Goal: Use online tool/utility: Utilize a website feature to perform a specific function

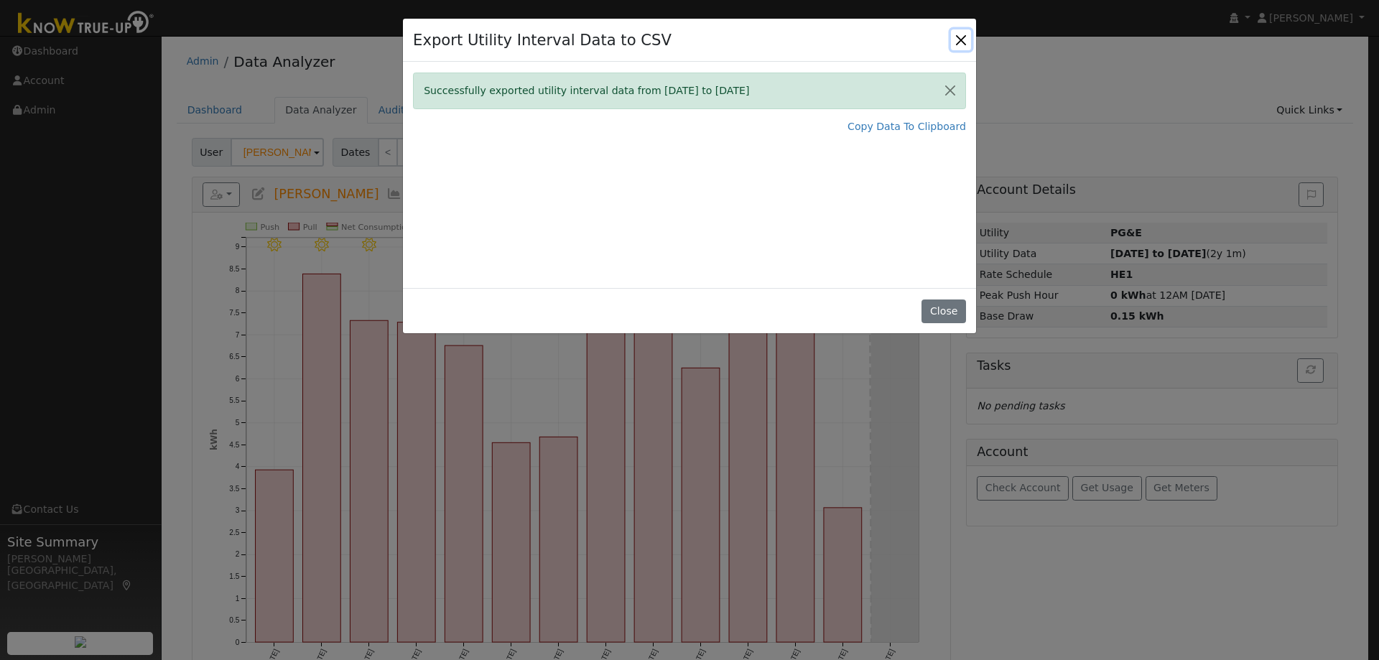
click at [964, 44] on button "Close" at bounding box center [961, 39] width 20 height 20
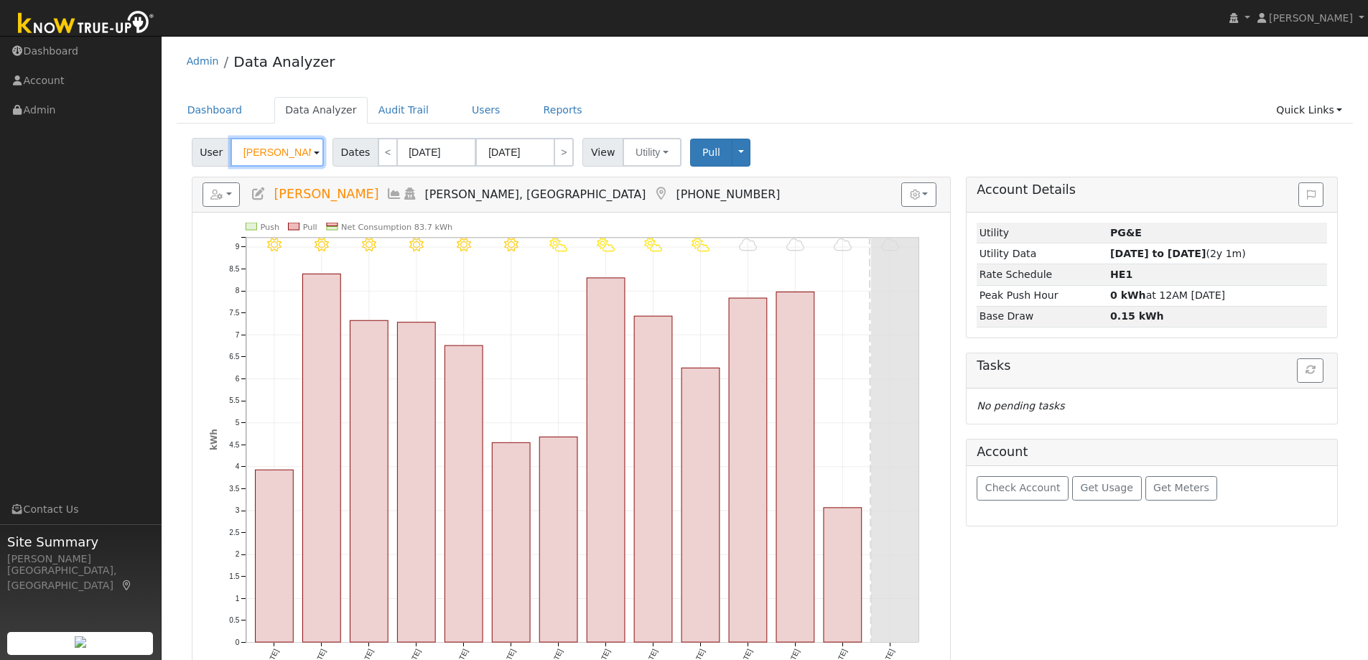
click at [288, 149] on input "[PERSON_NAME]" at bounding box center [277, 152] width 93 height 29
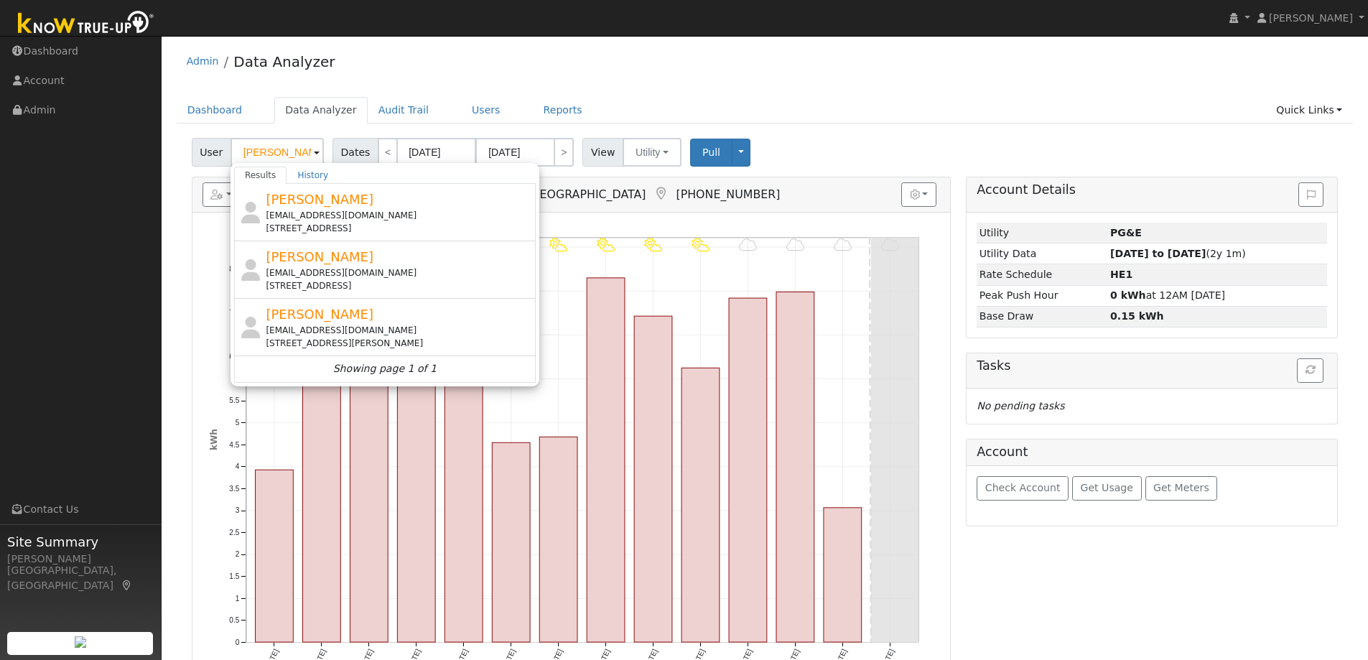
click at [371, 317] on div "[PERSON_NAME] [EMAIL_ADDRESS][DOMAIN_NAME] [STREET_ADDRESS][PERSON_NAME]" at bounding box center [399, 326] width 266 height 45
type input "[PERSON_NAME]"
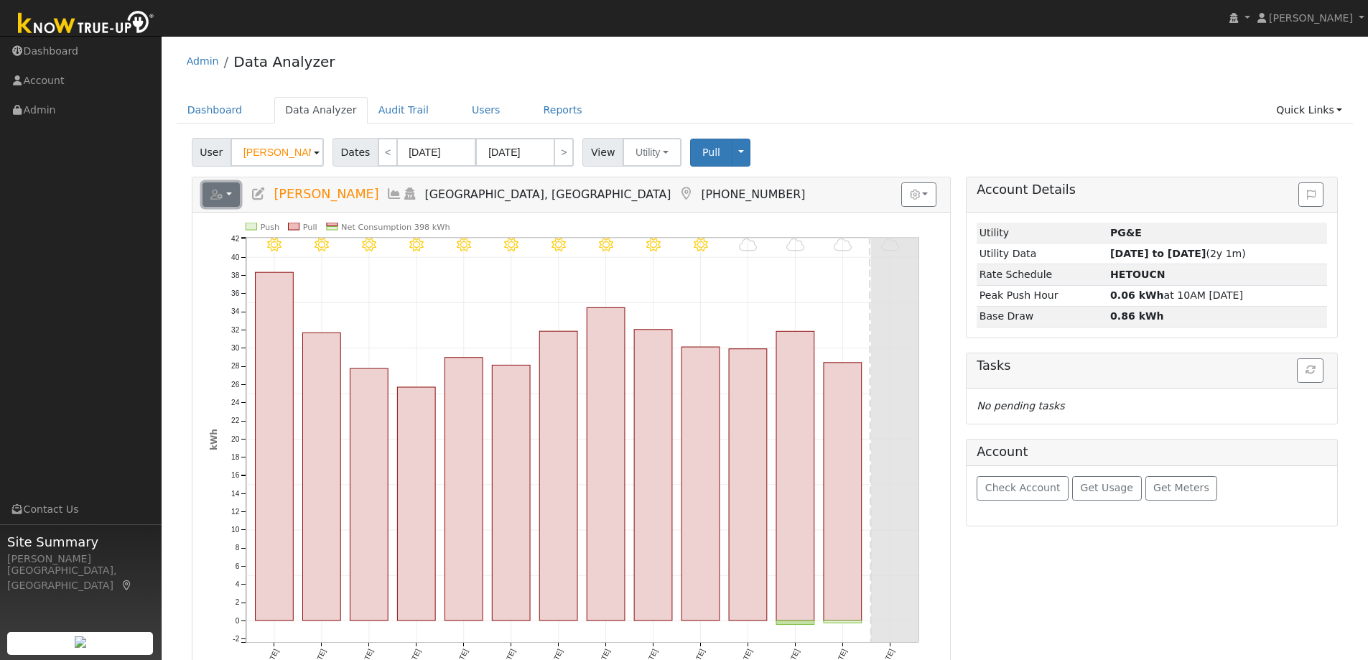
click at [232, 192] on button "button" at bounding box center [222, 194] width 38 height 24
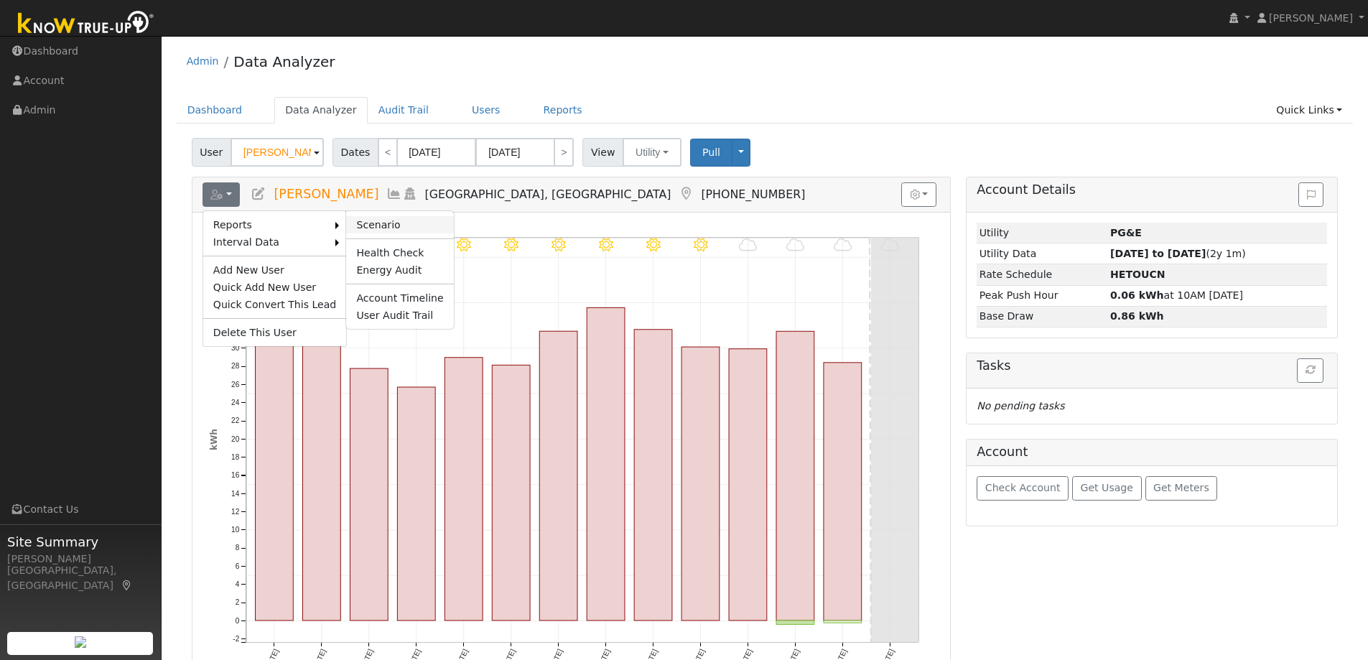
click at [359, 220] on link "Scenario" at bounding box center [399, 224] width 107 height 17
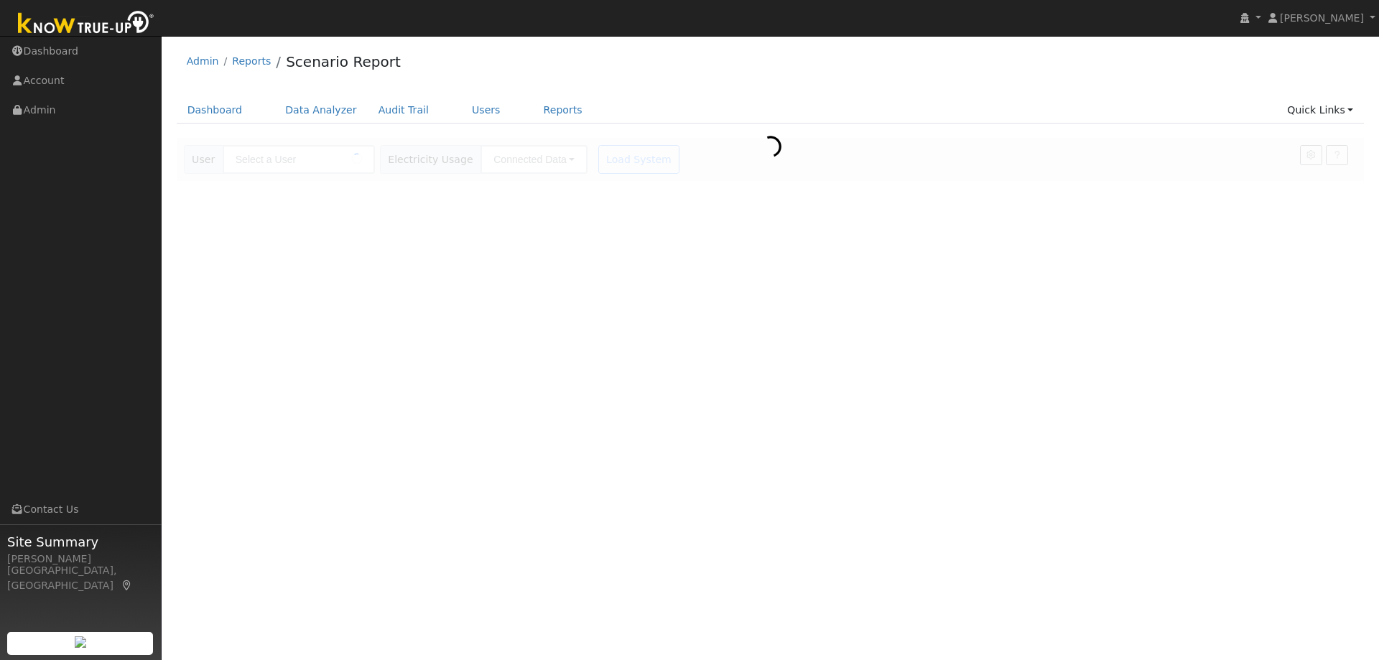
type input "[PERSON_NAME]"
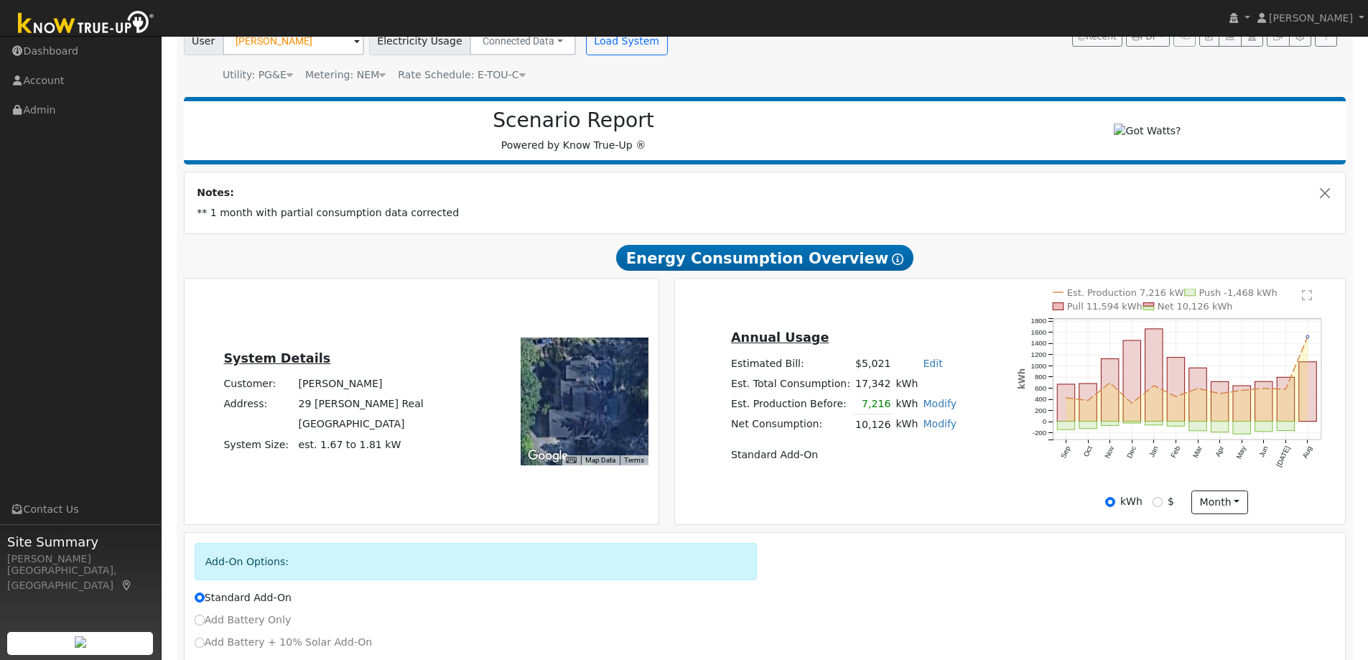
scroll to position [144, 0]
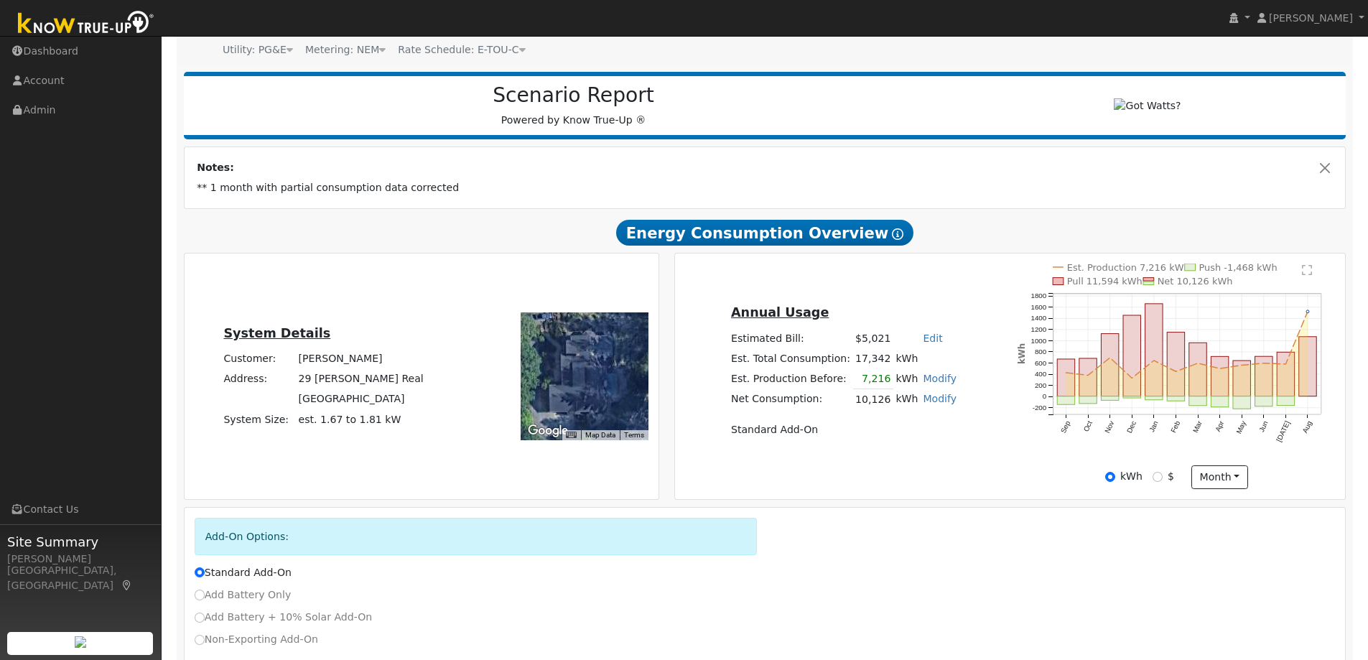
click at [790, 433] on td "Standard Add-On" at bounding box center [843, 430] width 231 height 20
click at [927, 404] on link "Modify" at bounding box center [940, 398] width 34 height 11
click at [899, 455] on link "Remove Existing Solar System" at bounding box center [855, 455] width 174 height 20
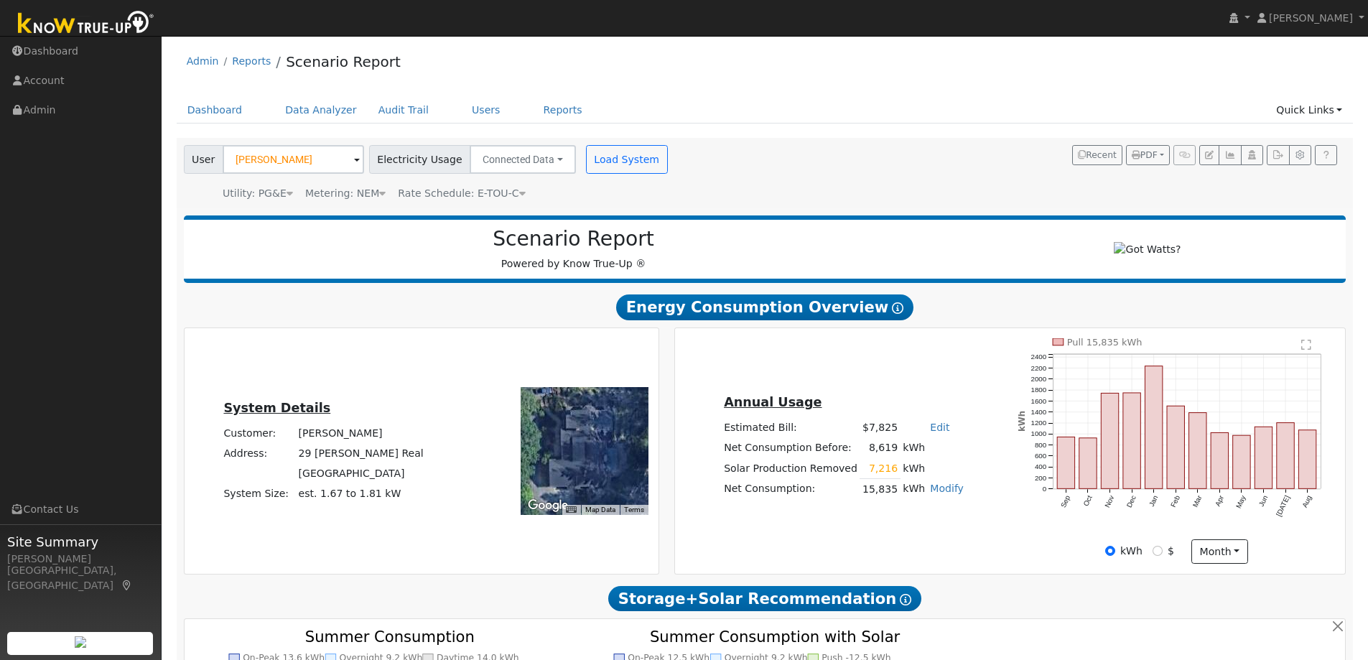
click at [1305, 350] on text "" at bounding box center [1307, 344] width 10 height 11
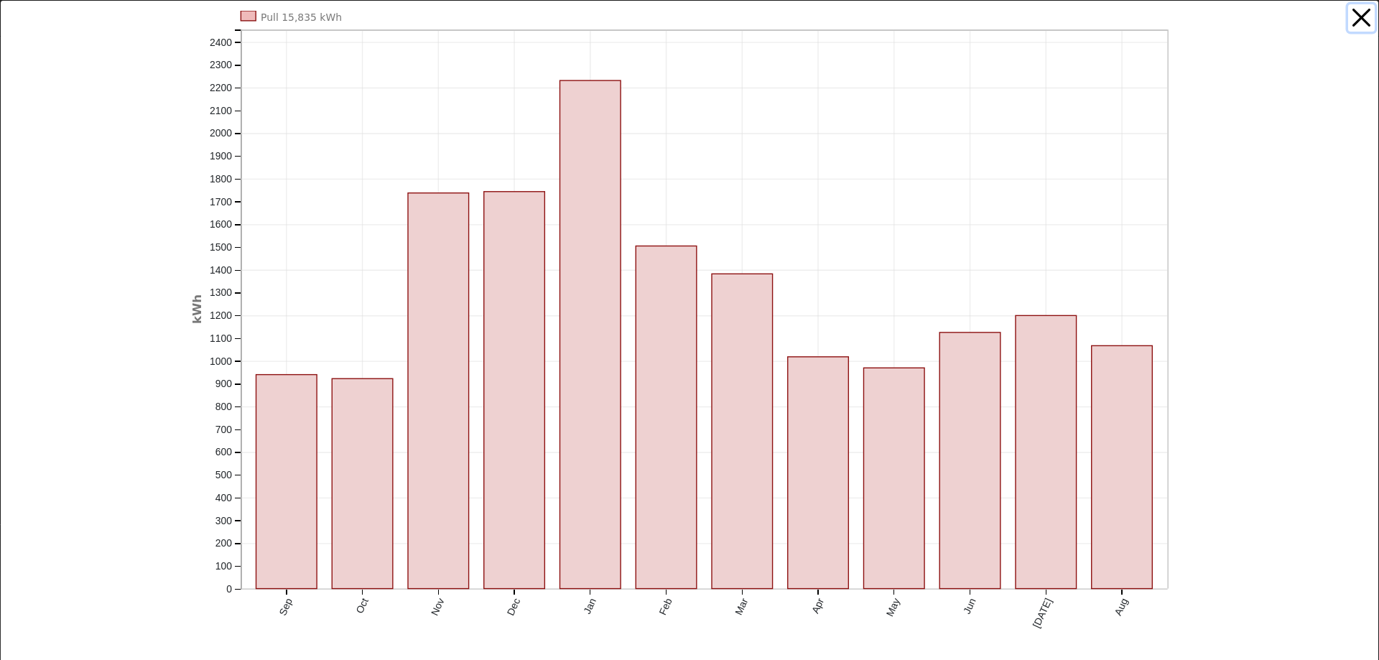
click at [1354, 23] on button "button" at bounding box center [1361, 17] width 27 height 27
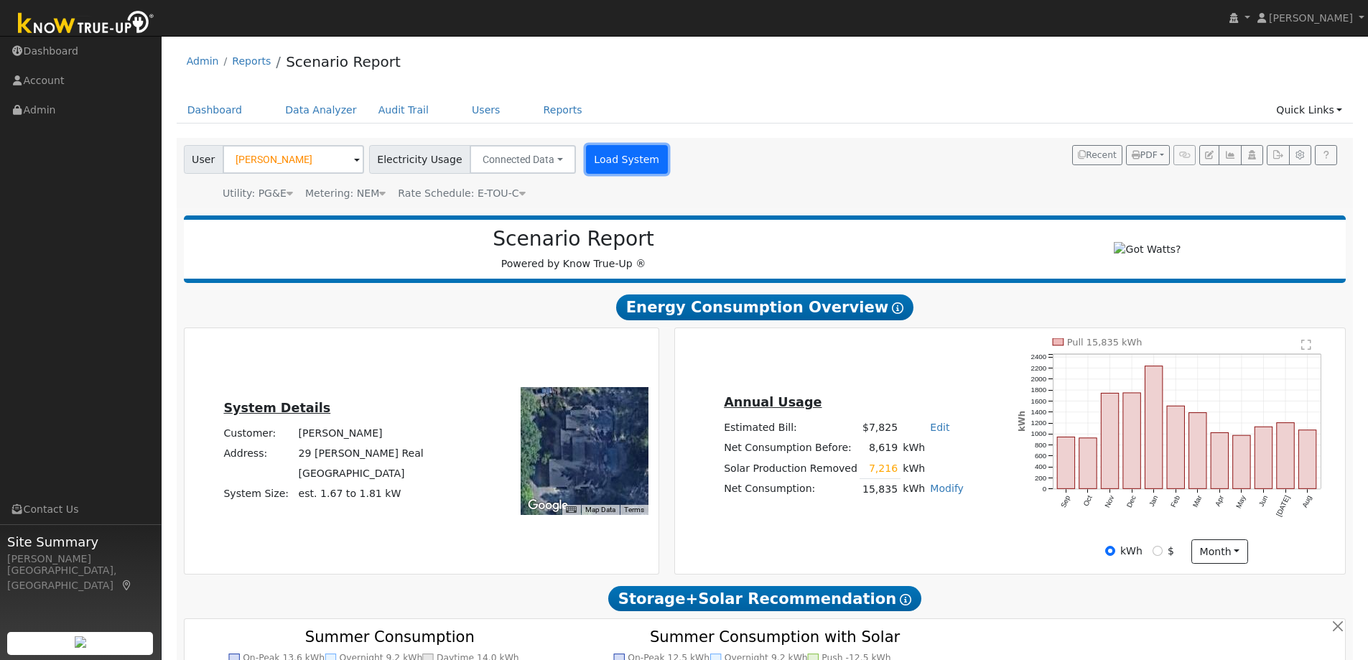
click at [627, 169] on button "Load System" at bounding box center [627, 159] width 82 height 29
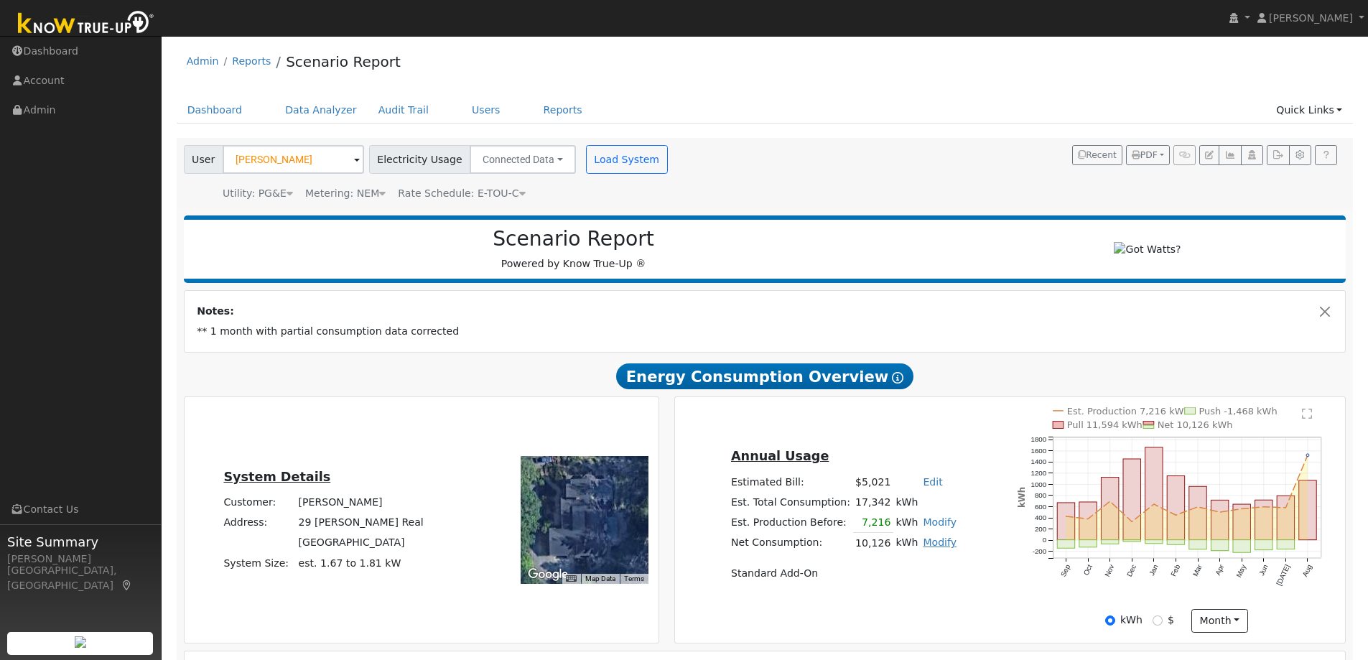
click at [926, 548] on link "Modify" at bounding box center [940, 541] width 34 height 11
click at [984, 351] on div "Notes: ** 1 month with partial consumption data corrected" at bounding box center [765, 321] width 1161 height 60
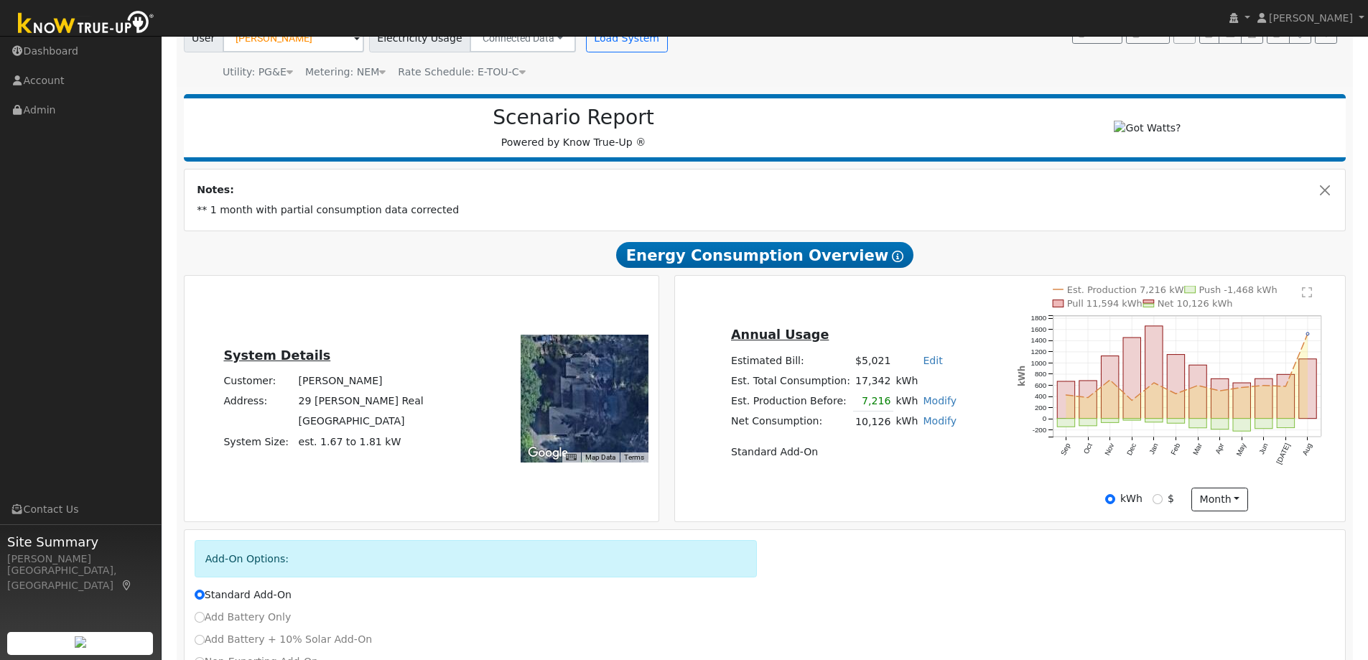
scroll to position [144, 0]
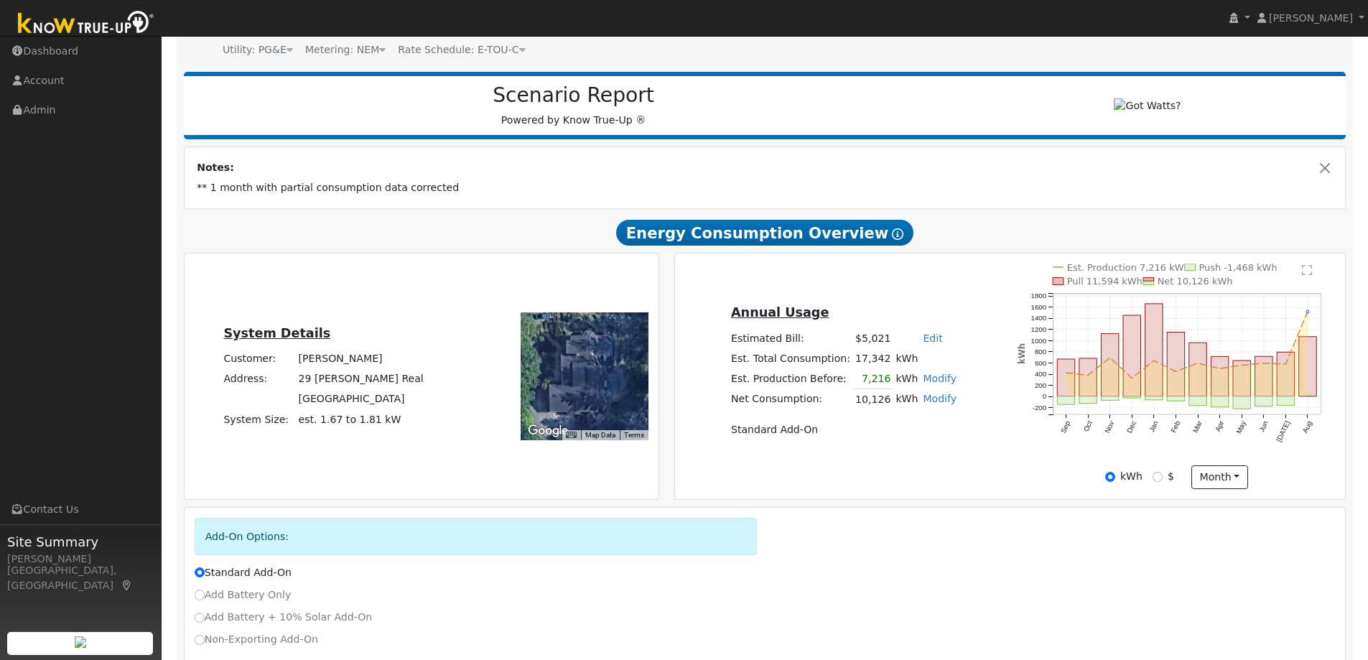
click at [1311, 274] on text "" at bounding box center [1307, 269] width 10 height 11
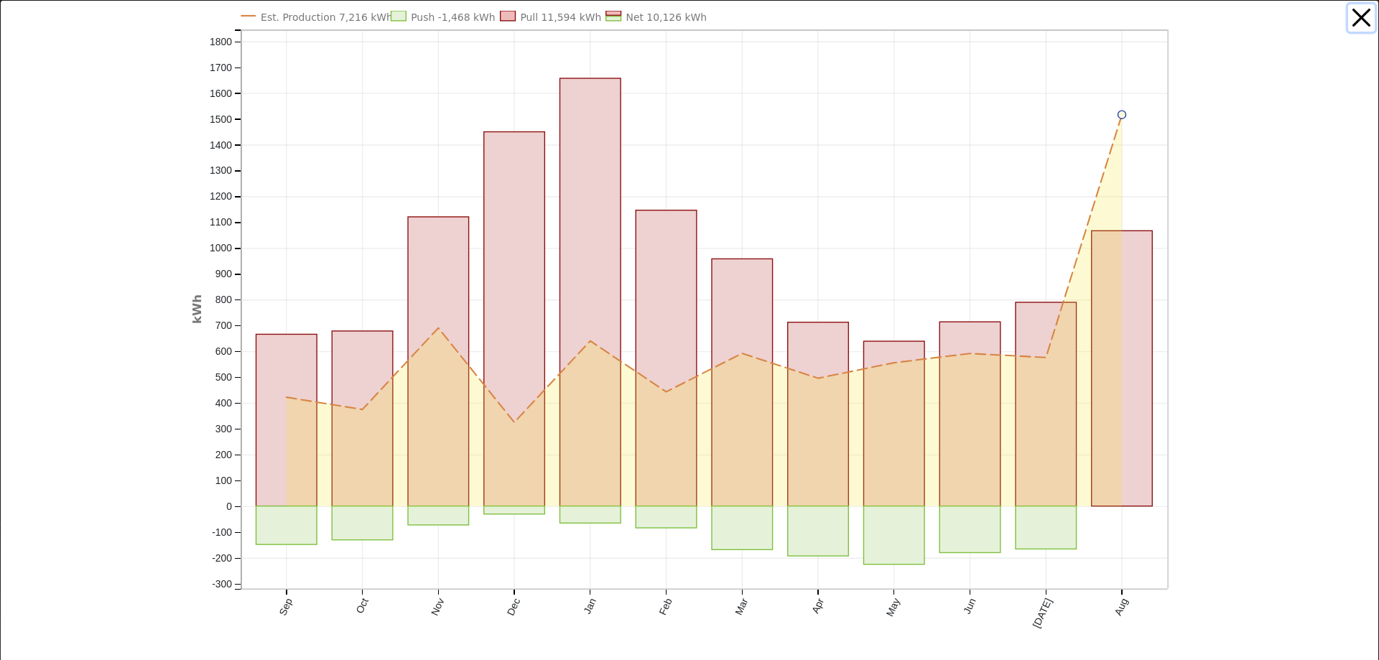
click at [1348, 17] on button "button" at bounding box center [1361, 17] width 27 height 27
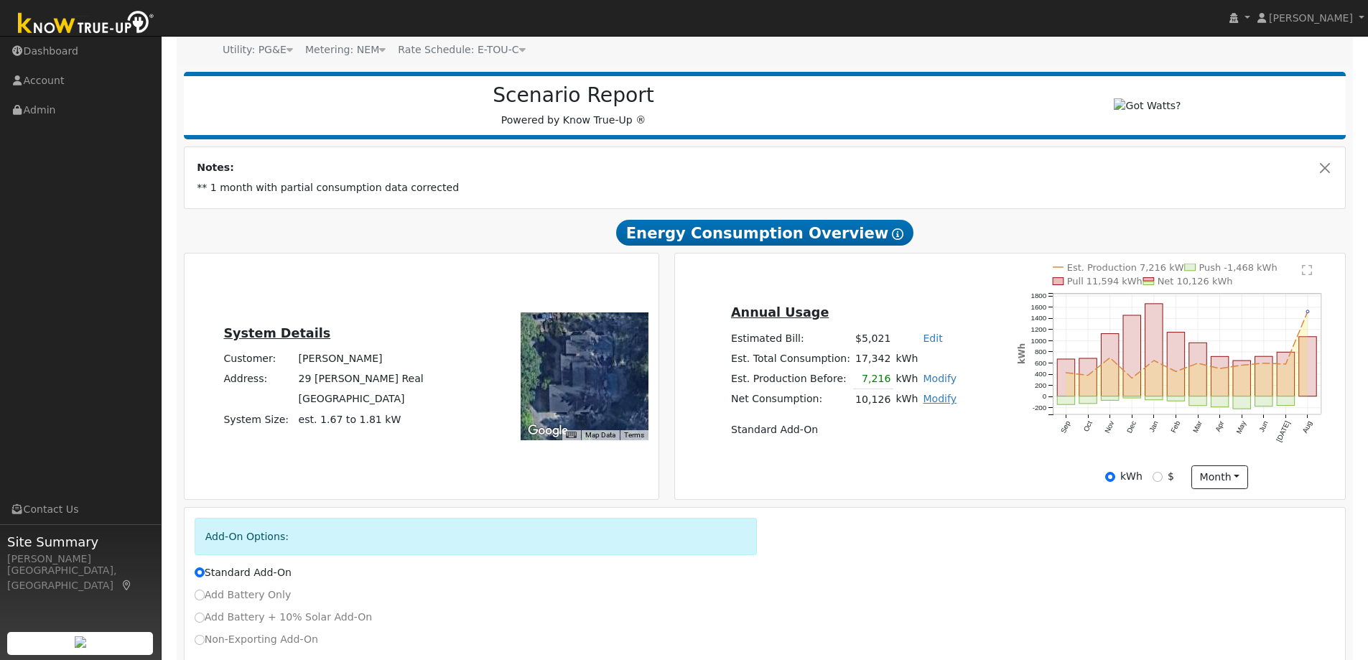
click at [941, 404] on link "Modify" at bounding box center [940, 398] width 34 height 11
click at [883, 458] on link "Remove Existing Solar System" at bounding box center [855, 455] width 174 height 20
